Goal: Task Accomplishment & Management: Manage account settings

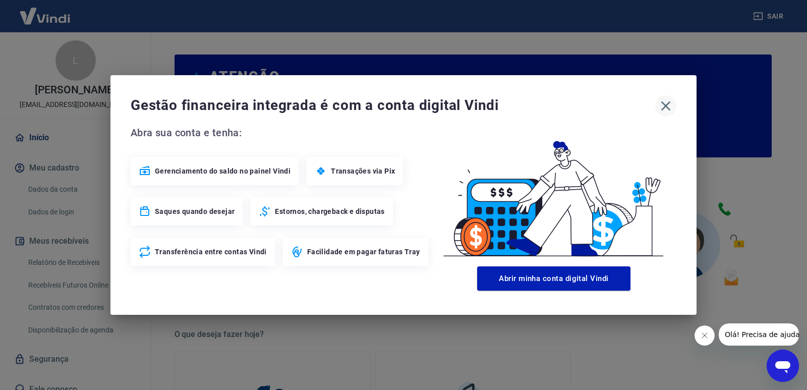
click at [665, 108] on icon "button" at bounding box center [666, 106] width 16 height 16
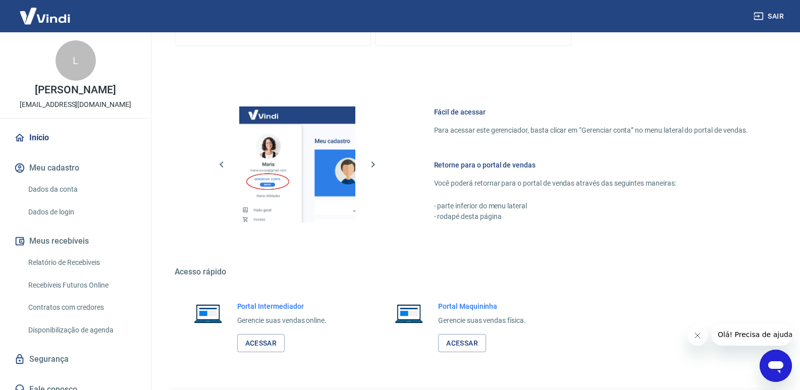
scroll to position [501, 0]
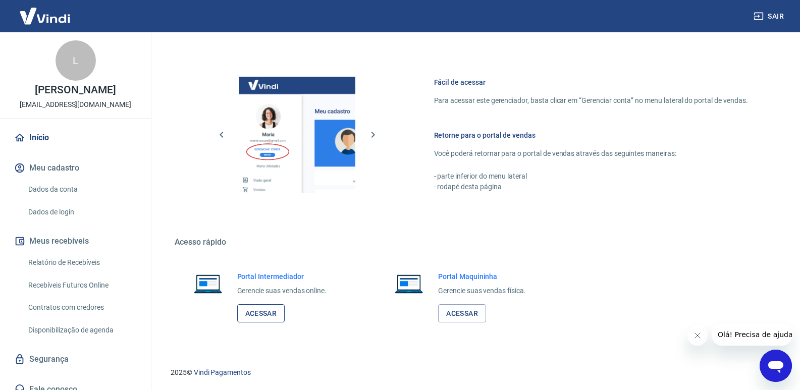
click at [251, 316] on link "Acessar" at bounding box center [261, 313] width 48 height 19
click at [83, 258] on link "Relatório de Recebíveis" at bounding box center [81, 262] width 115 height 21
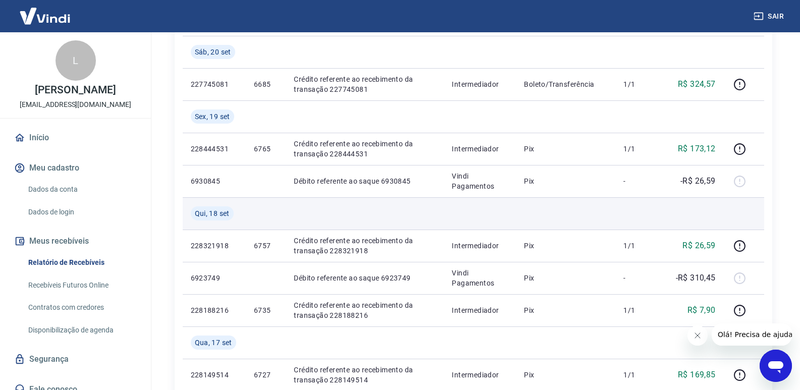
scroll to position [303, 0]
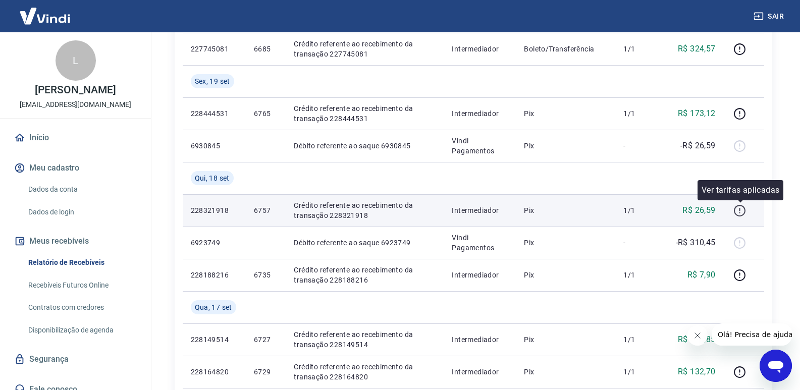
click at [739, 215] on icon "button" at bounding box center [740, 211] width 12 height 12
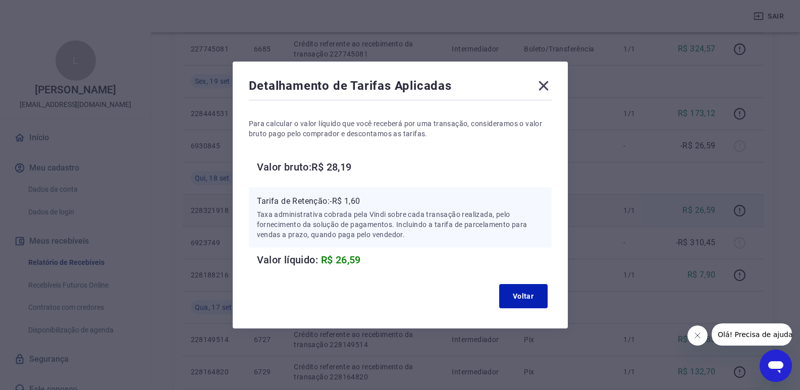
click at [545, 87] on icon at bounding box center [543, 86] width 10 height 10
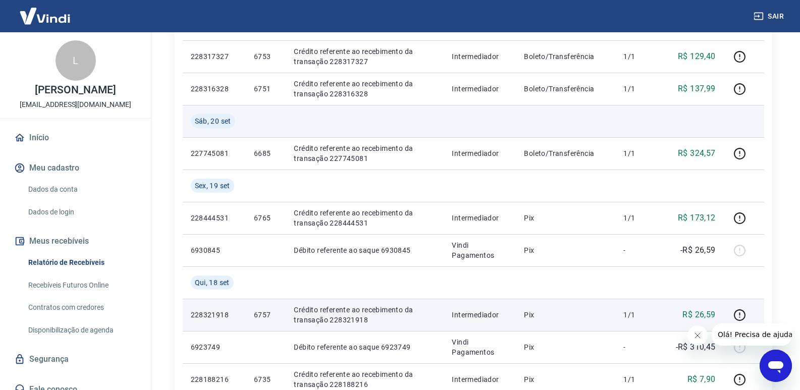
scroll to position [202, 0]
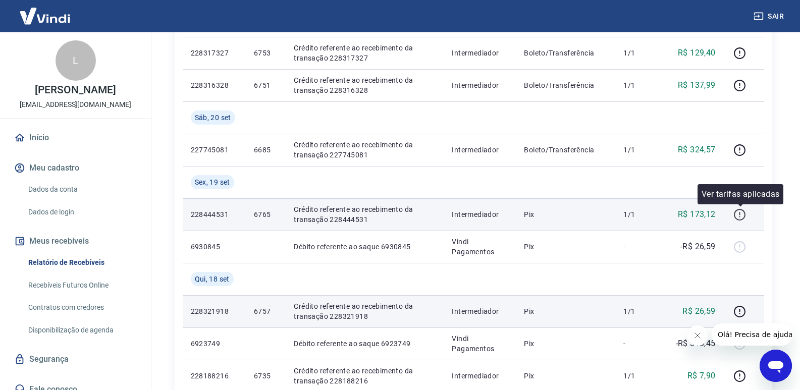
click at [737, 213] on icon "button" at bounding box center [739, 214] width 13 height 13
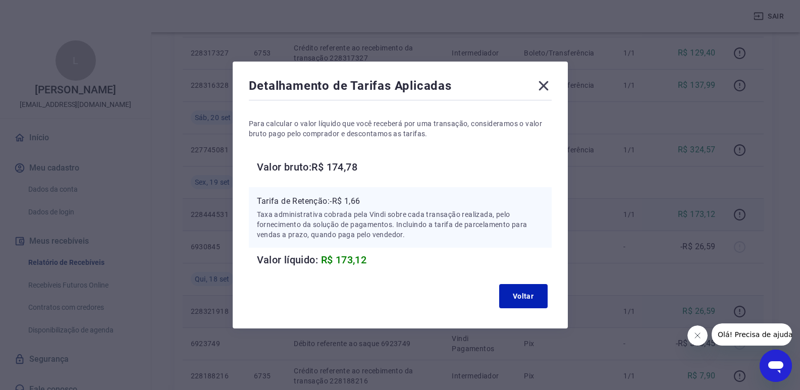
drag, startPoint x: 547, startPoint y: 83, endPoint x: 553, endPoint y: 82, distance: 5.6
click at [547, 83] on icon at bounding box center [543, 86] width 16 height 16
